Goal: Task Accomplishment & Management: Manage account settings

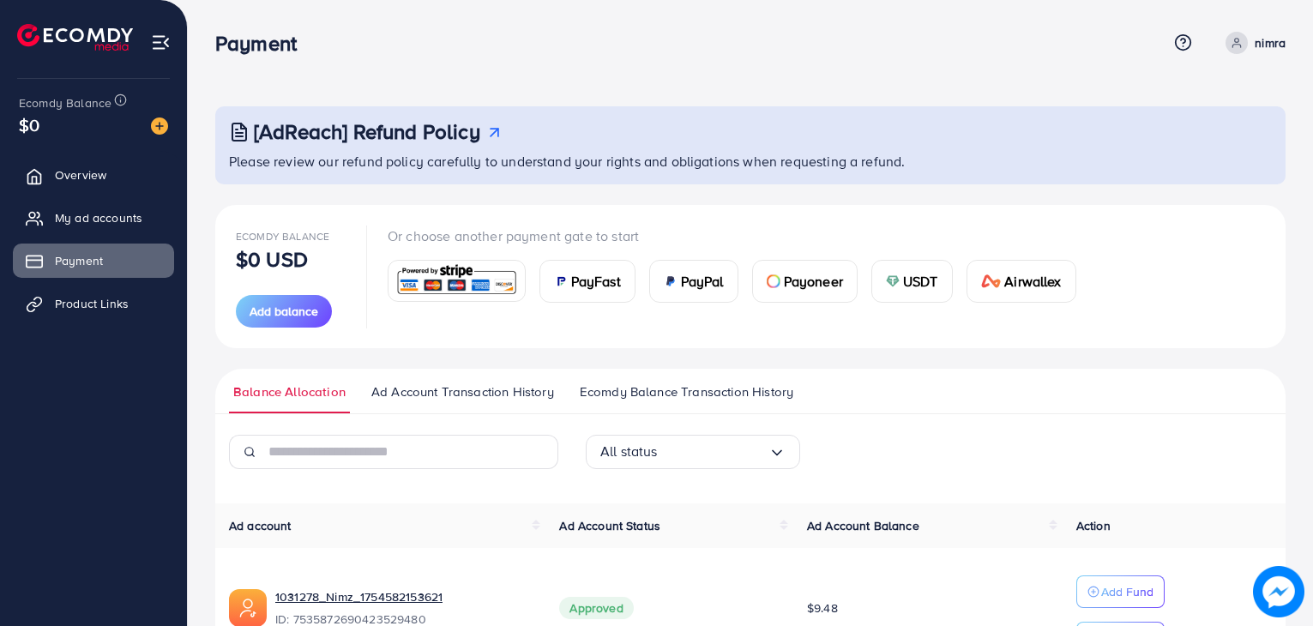
scroll to position [114, 0]
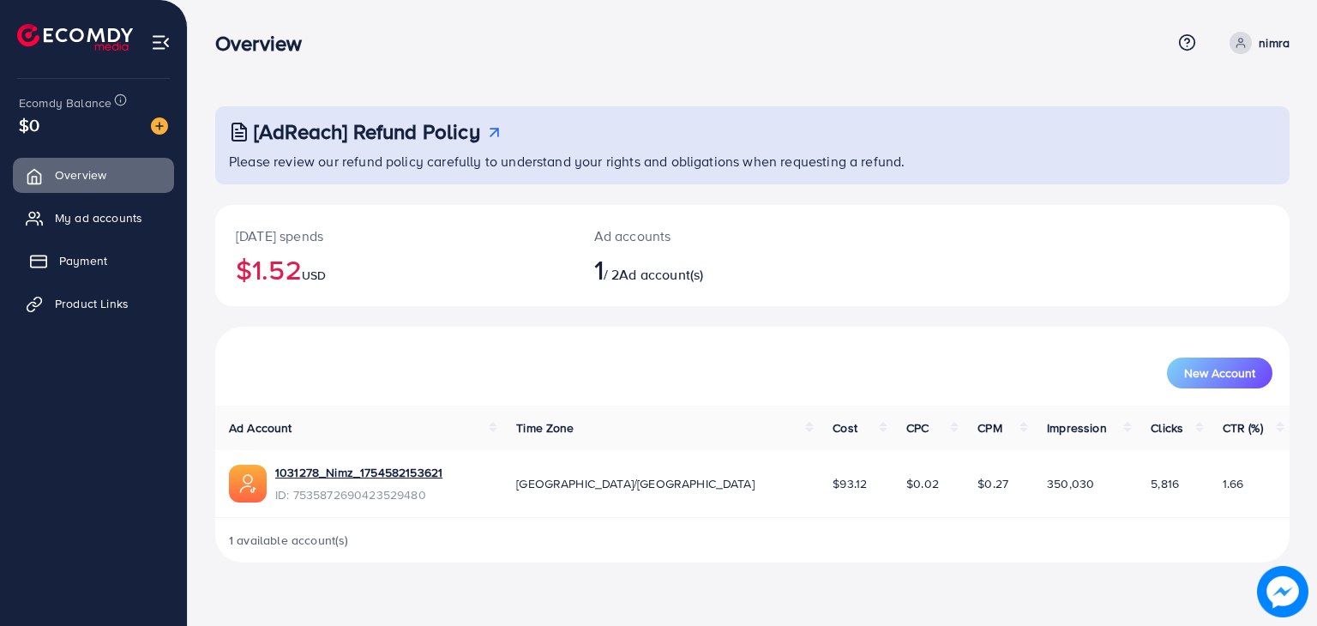
click at [74, 269] on link "Payment" at bounding box center [93, 261] width 161 height 34
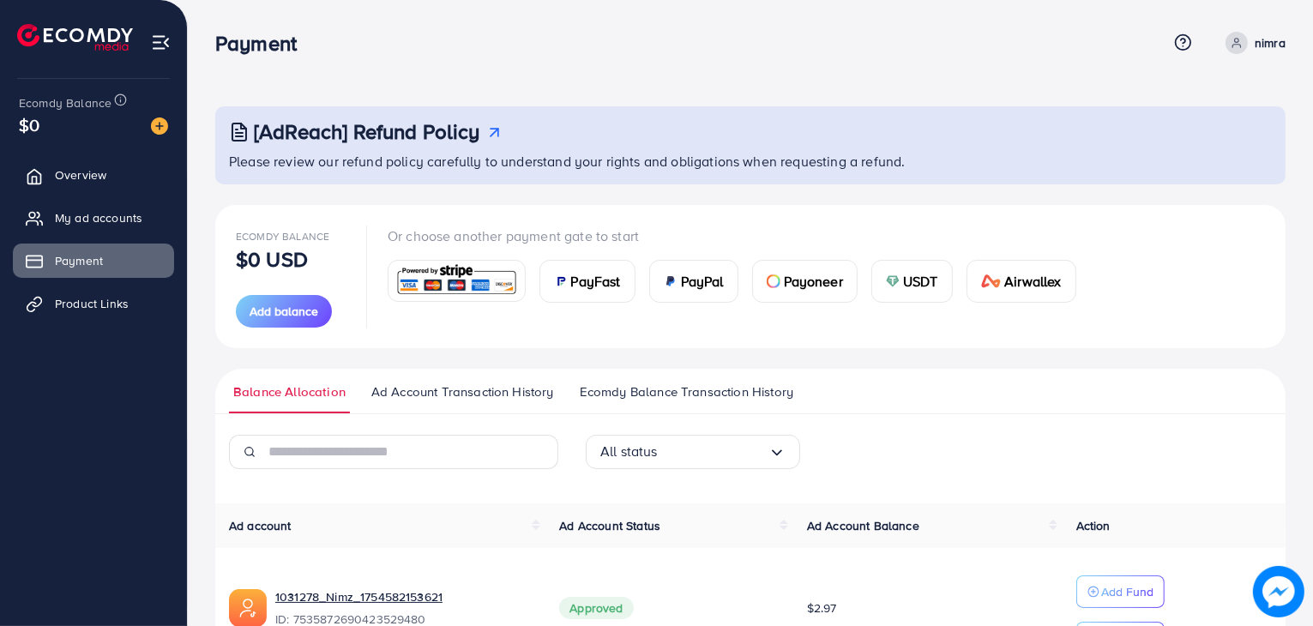
scroll to position [114, 0]
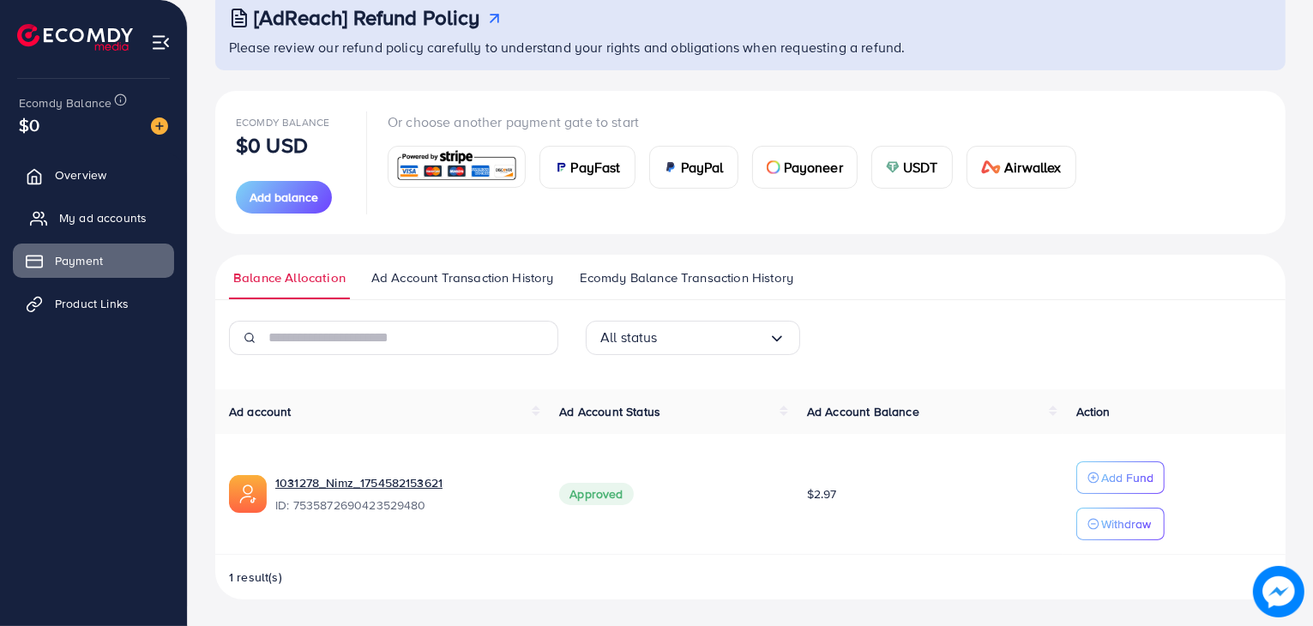
click at [112, 221] on span "My ad accounts" at bounding box center [102, 217] width 87 height 17
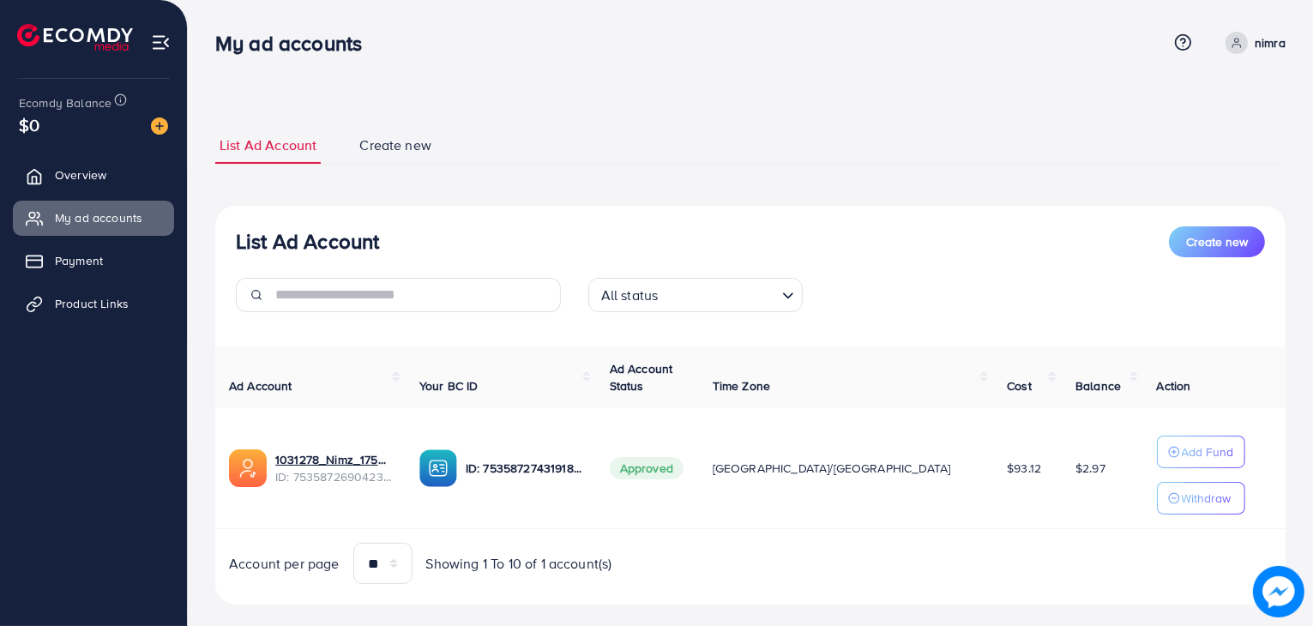
scroll to position [26, 0]
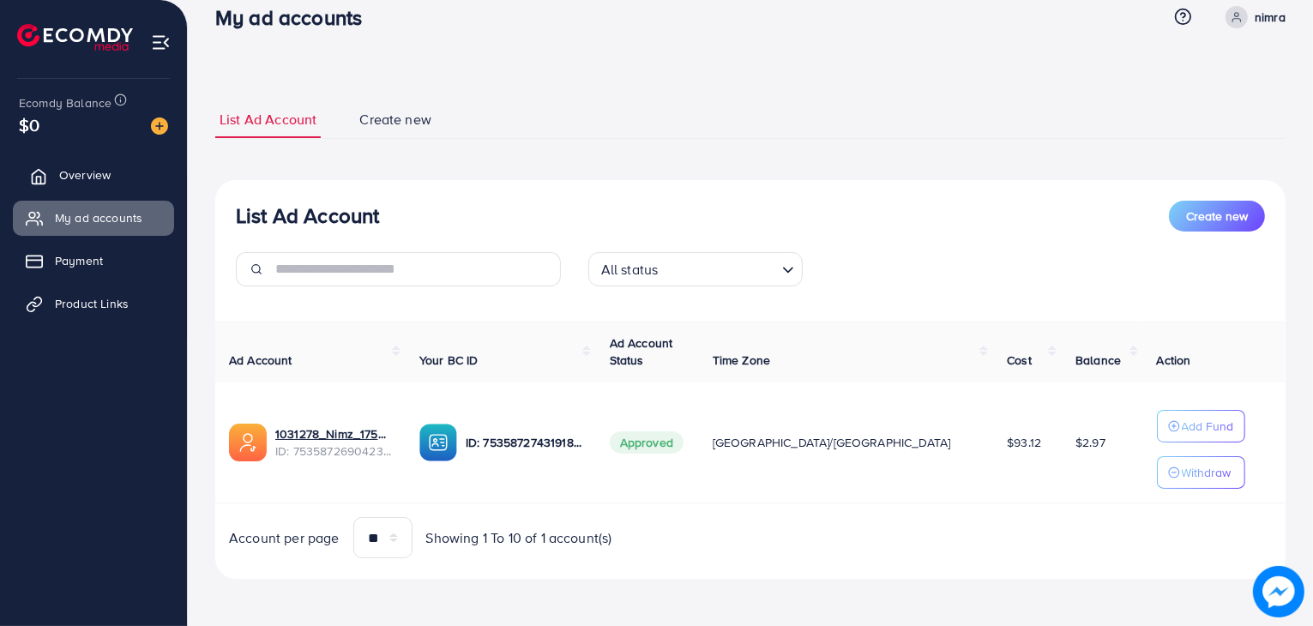
click at [99, 172] on span "Overview" at bounding box center [84, 174] width 51 height 17
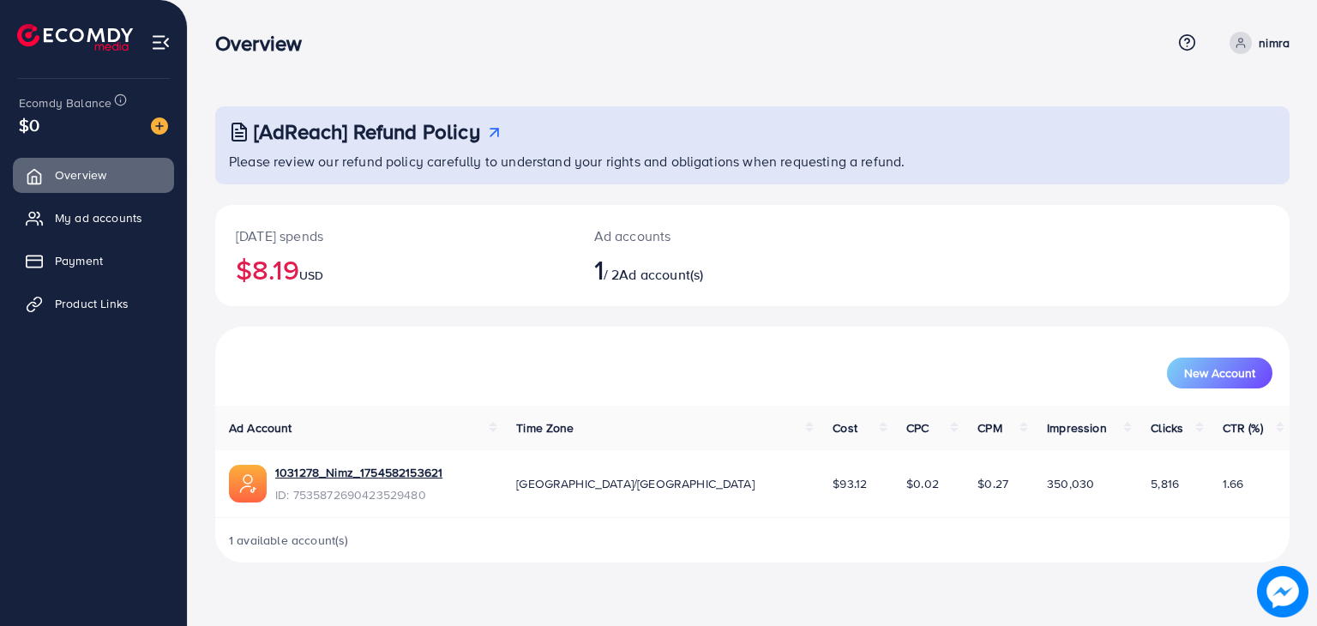
click at [88, 281] on ul "Overview My ad accounts Payment Product Links" at bounding box center [93, 245] width 187 height 189
click at [110, 261] on link "Payment" at bounding box center [93, 261] width 161 height 34
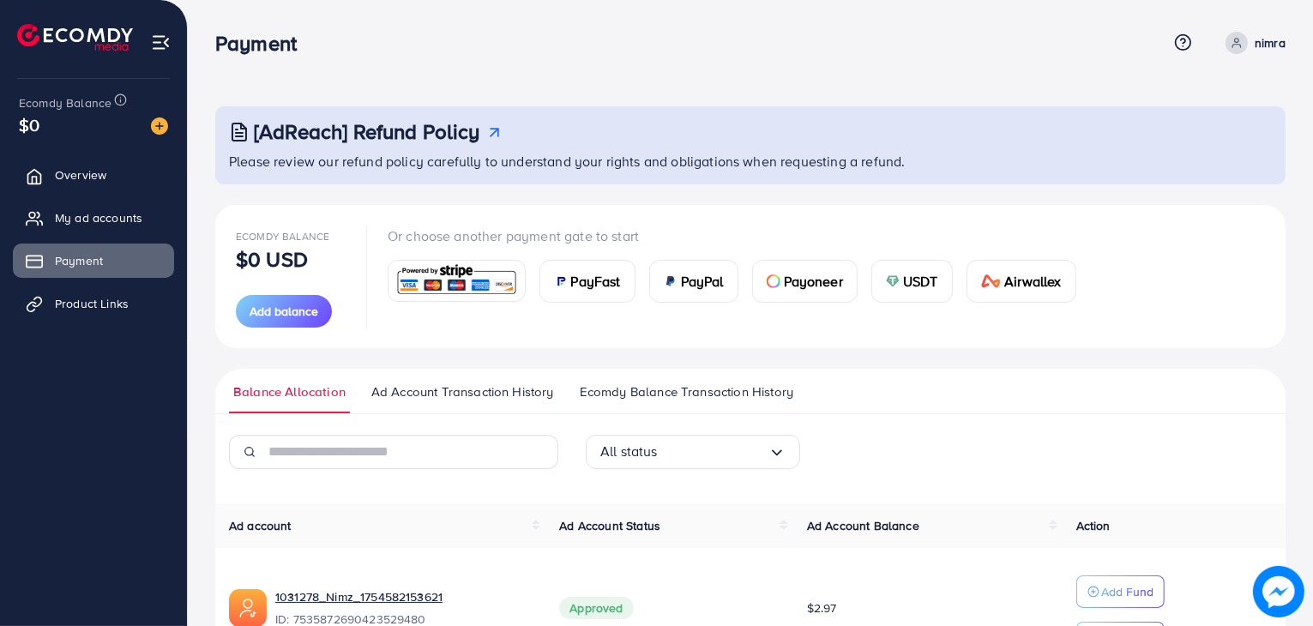
scroll to position [114, 0]
